Goal: Task Accomplishment & Management: Use online tool/utility

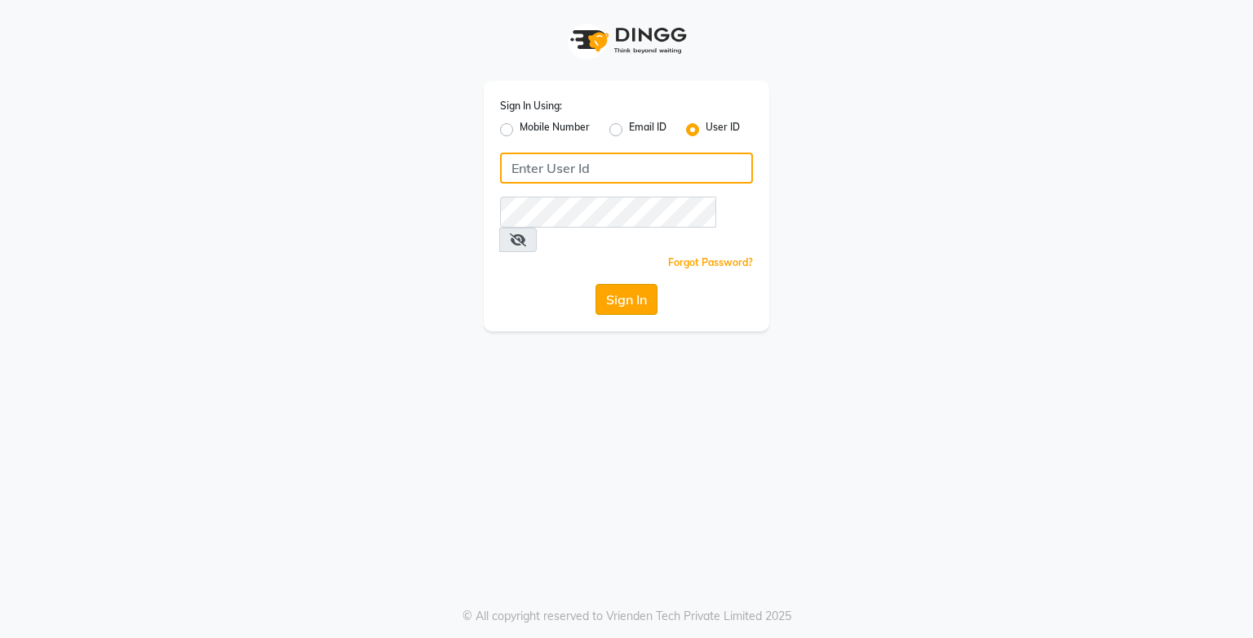
type input "e3750-21"
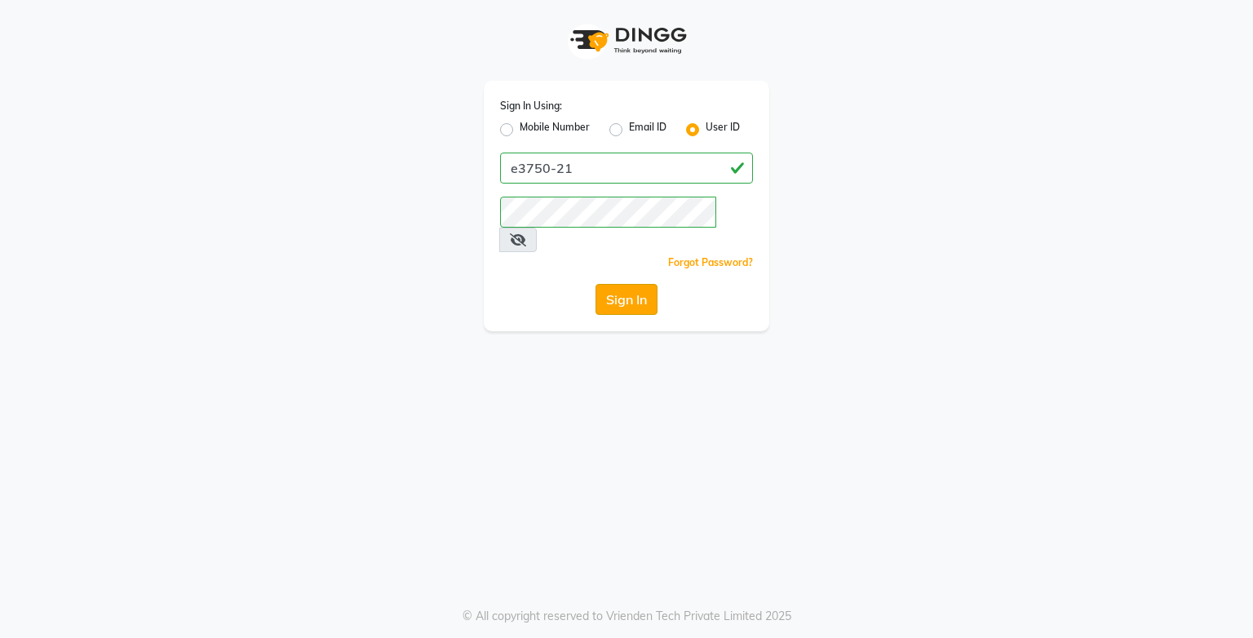
click at [645, 284] on button "Sign In" at bounding box center [626, 299] width 62 height 31
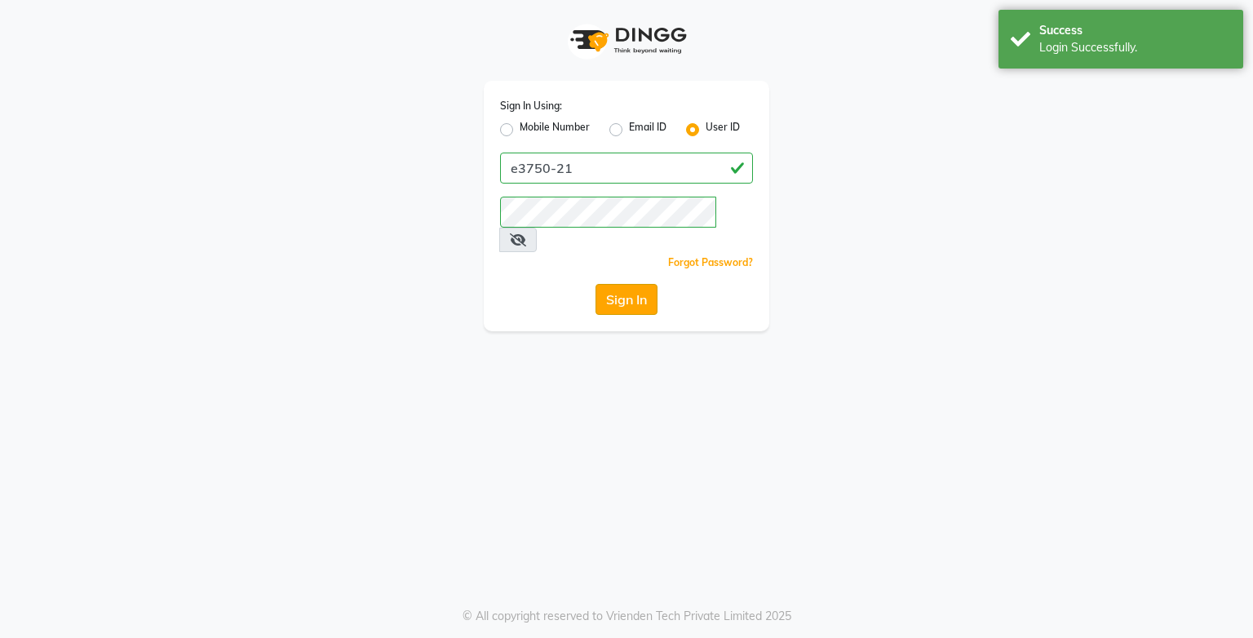
select select "8452"
select select "service"
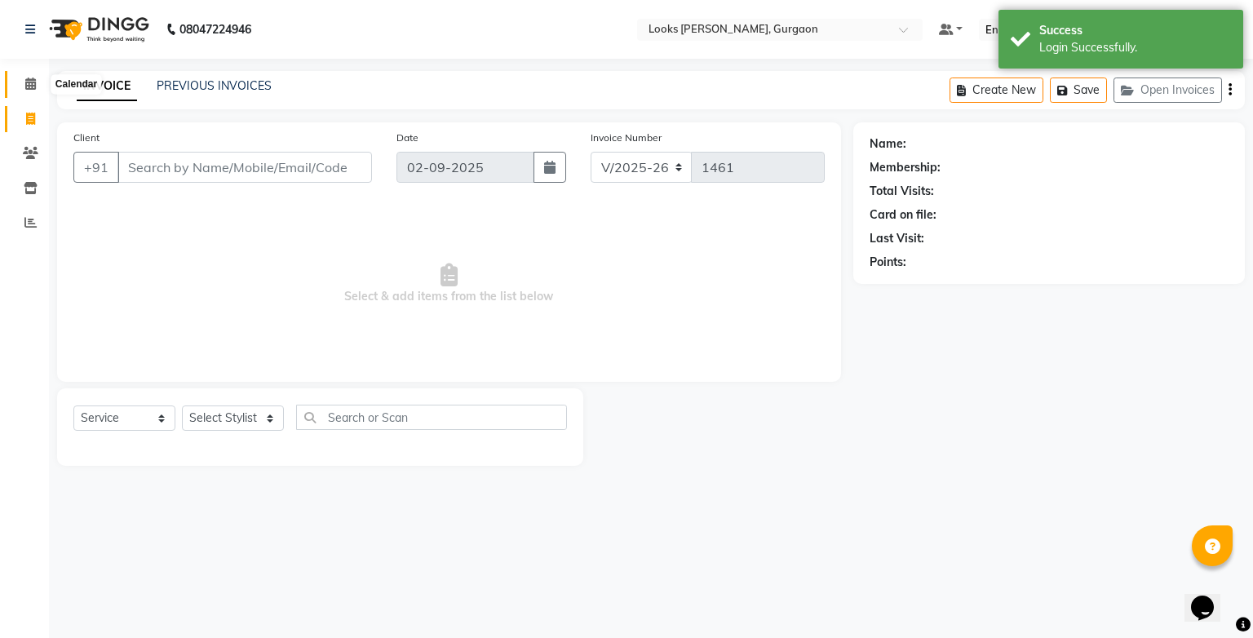
click at [36, 90] on span at bounding box center [30, 84] width 29 height 19
